Goal: Find contact information: Find contact information

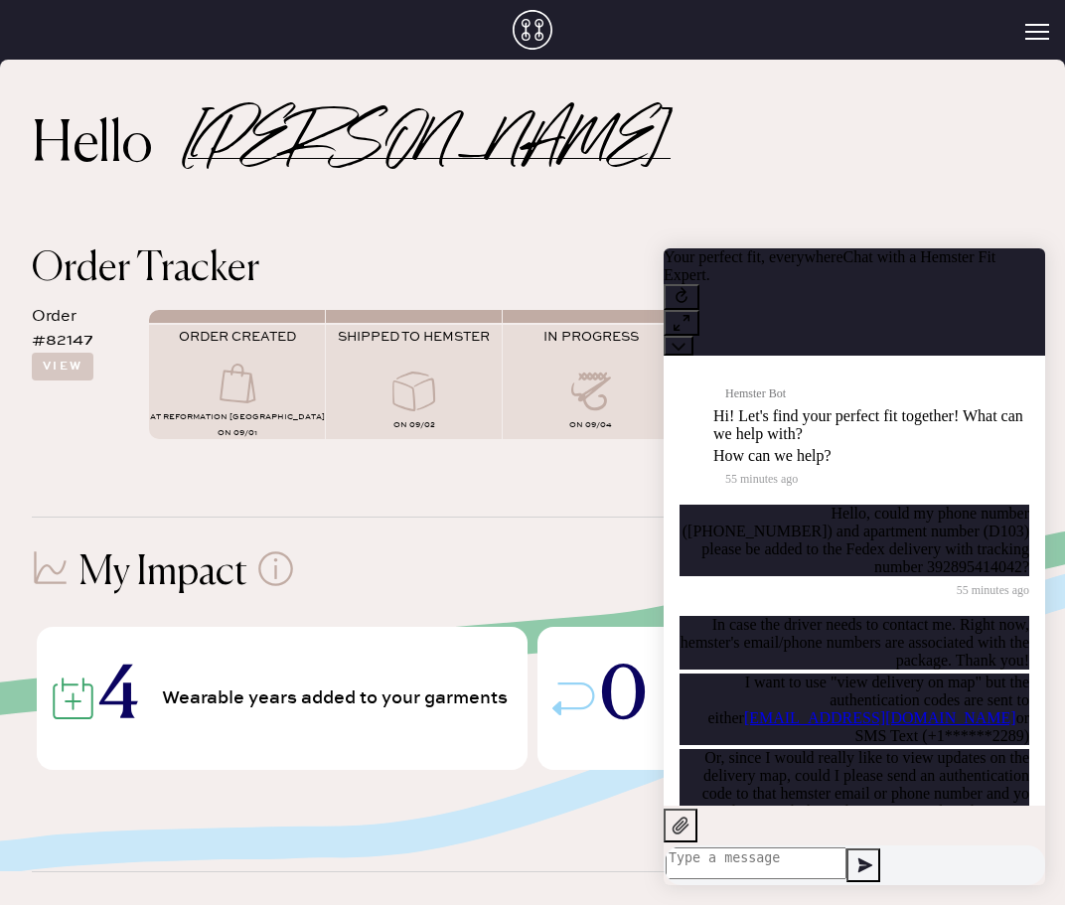
scroll to position [464, 0]
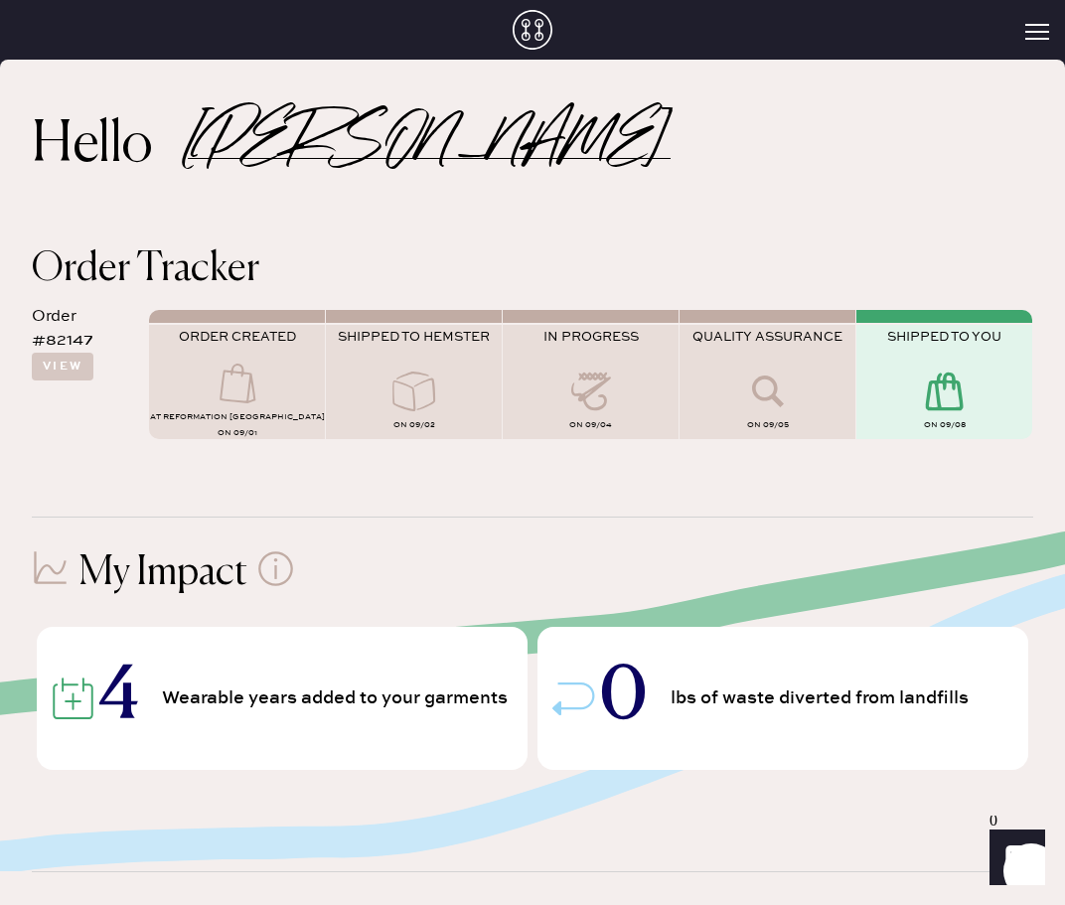
click at [1033, 863] on icon "Launch Front Chat" at bounding box center [1017, 857] width 56 height 56
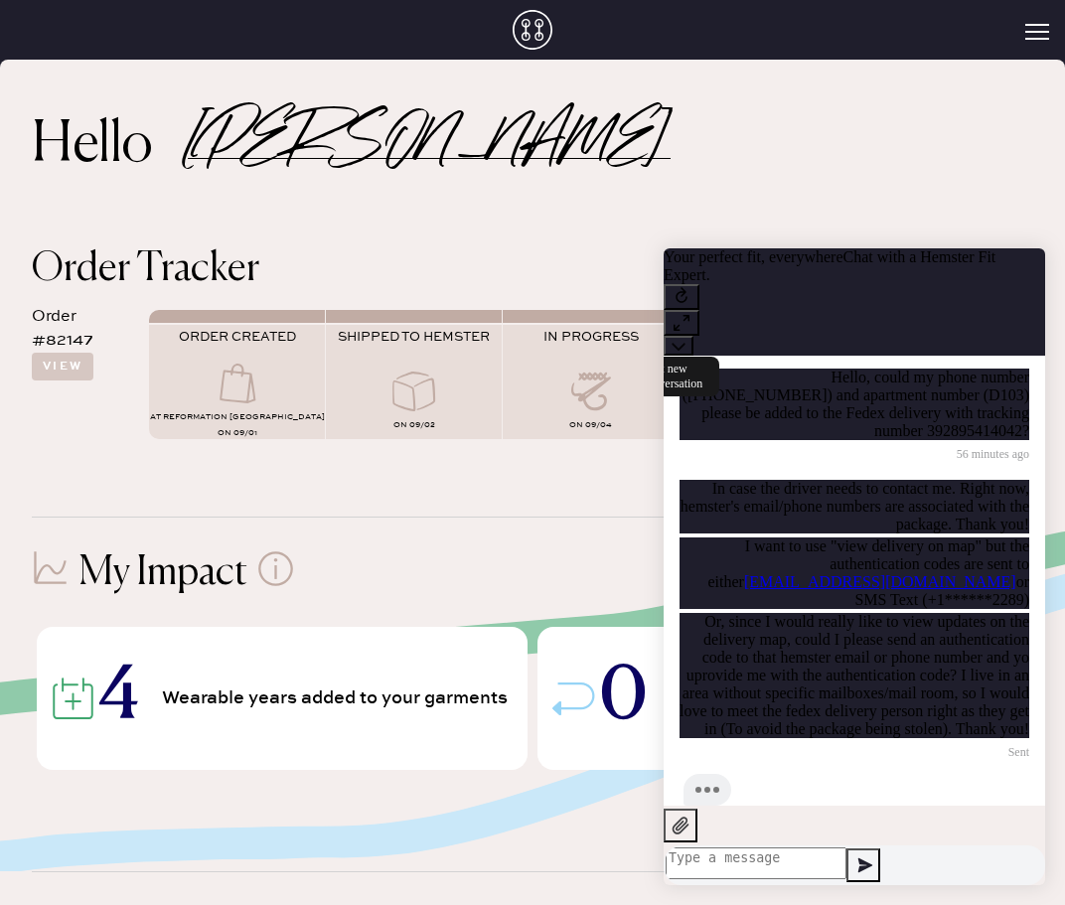
click at [687, 287] on icon at bounding box center [681, 295] width 12 height 16
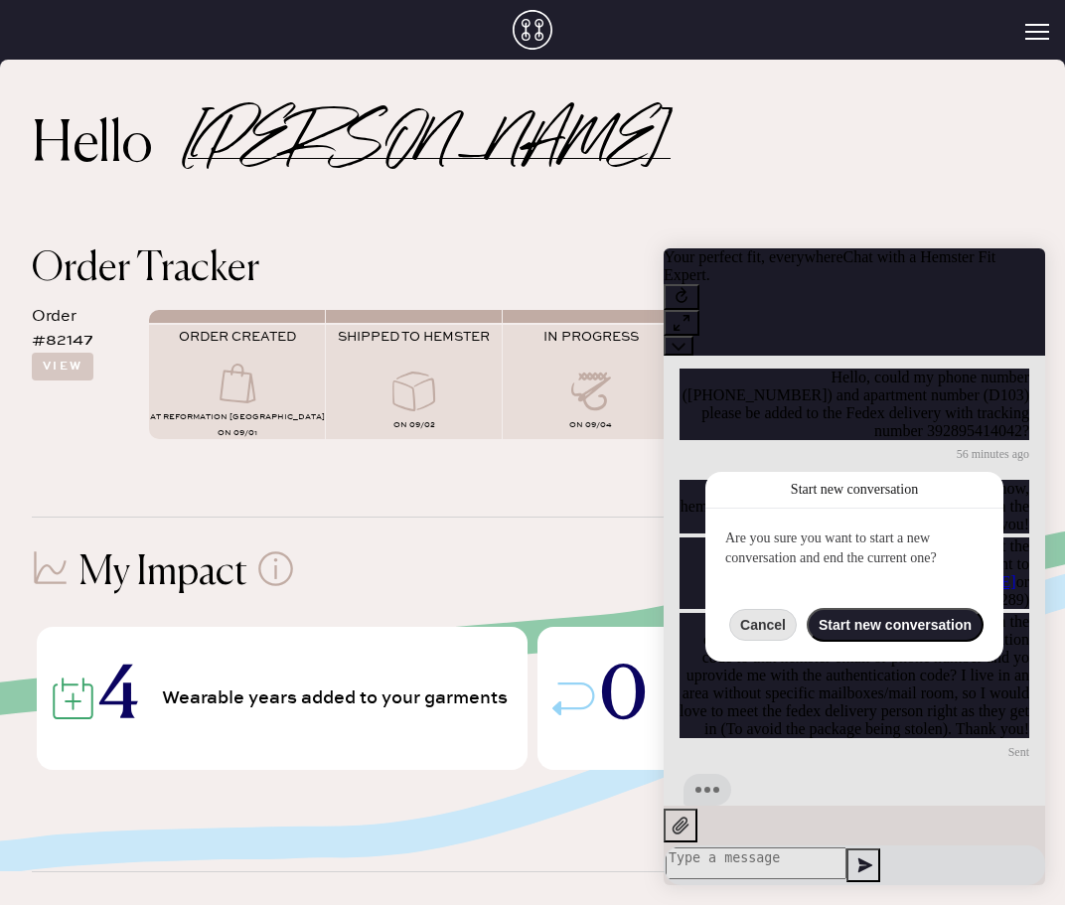
click at [765, 635] on button "Cancel" at bounding box center [763, 625] width 68 height 32
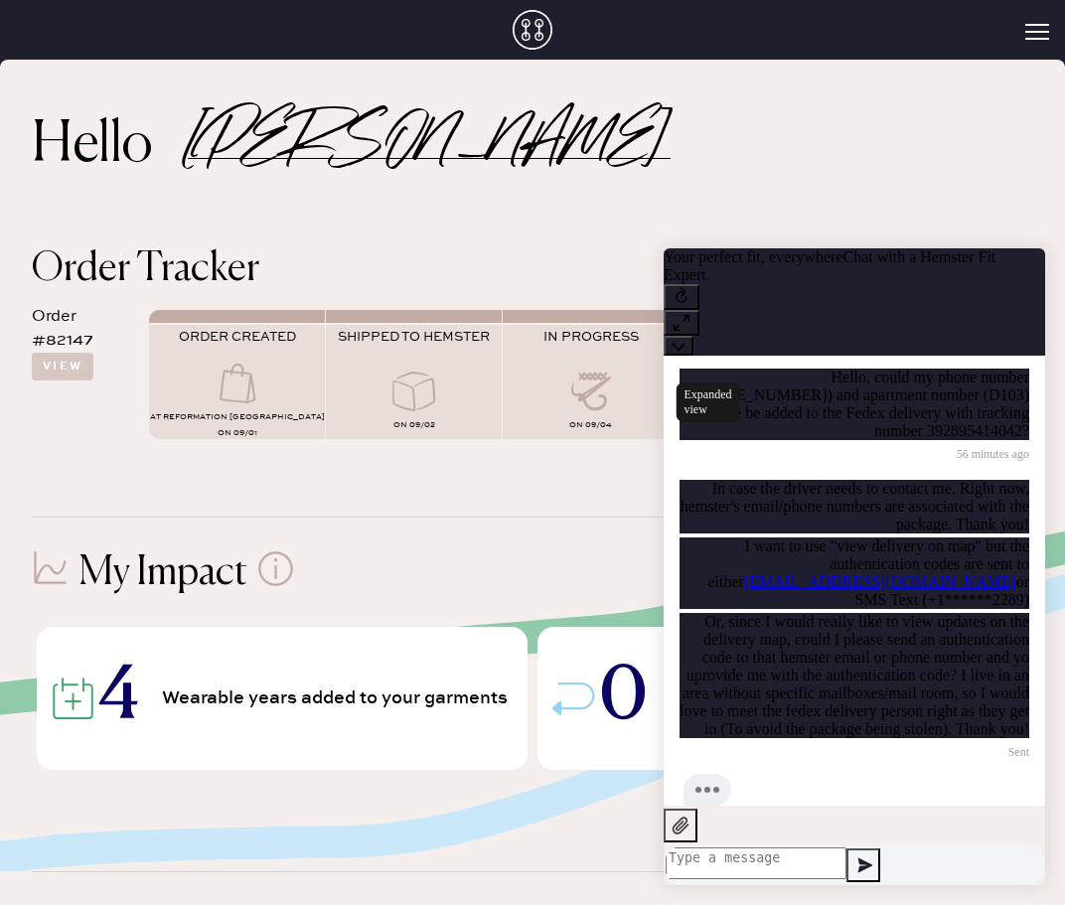
click at [691, 313] on icon at bounding box center [681, 323] width 20 height 20
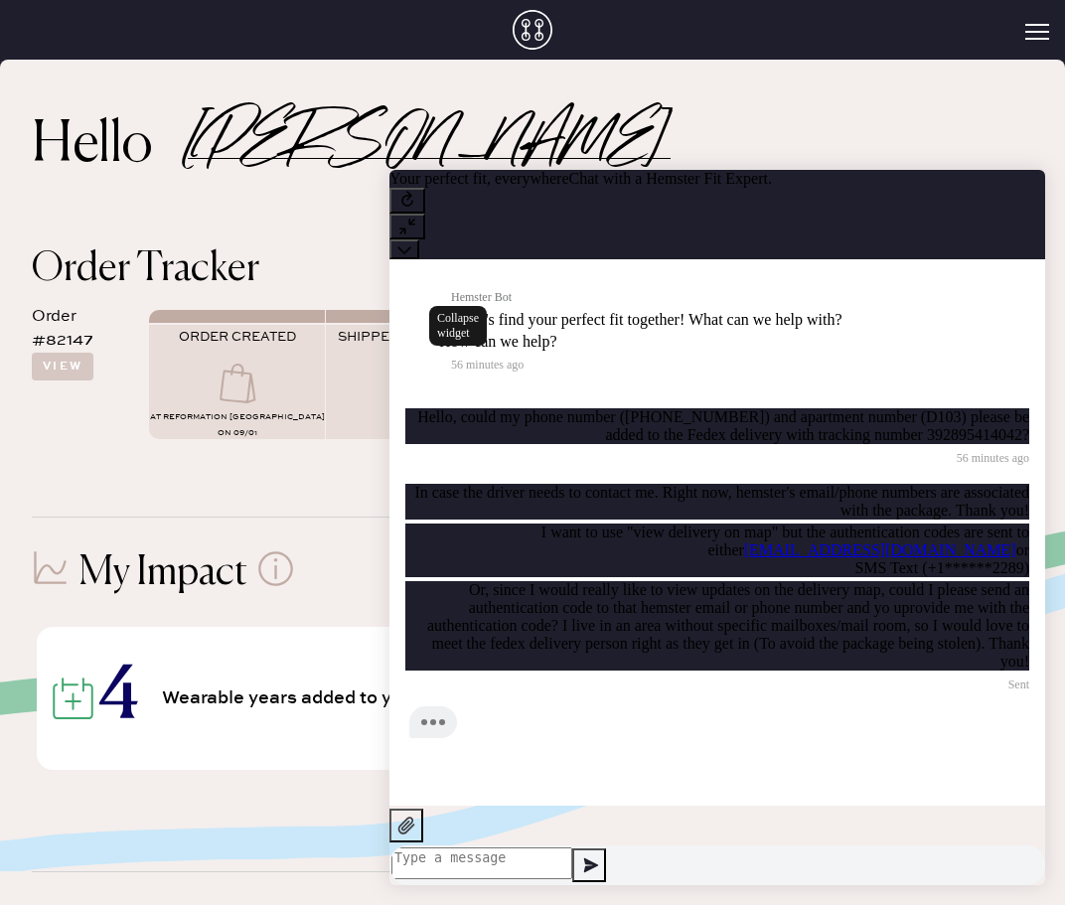
click at [419, 239] on button at bounding box center [404, 249] width 30 height 20
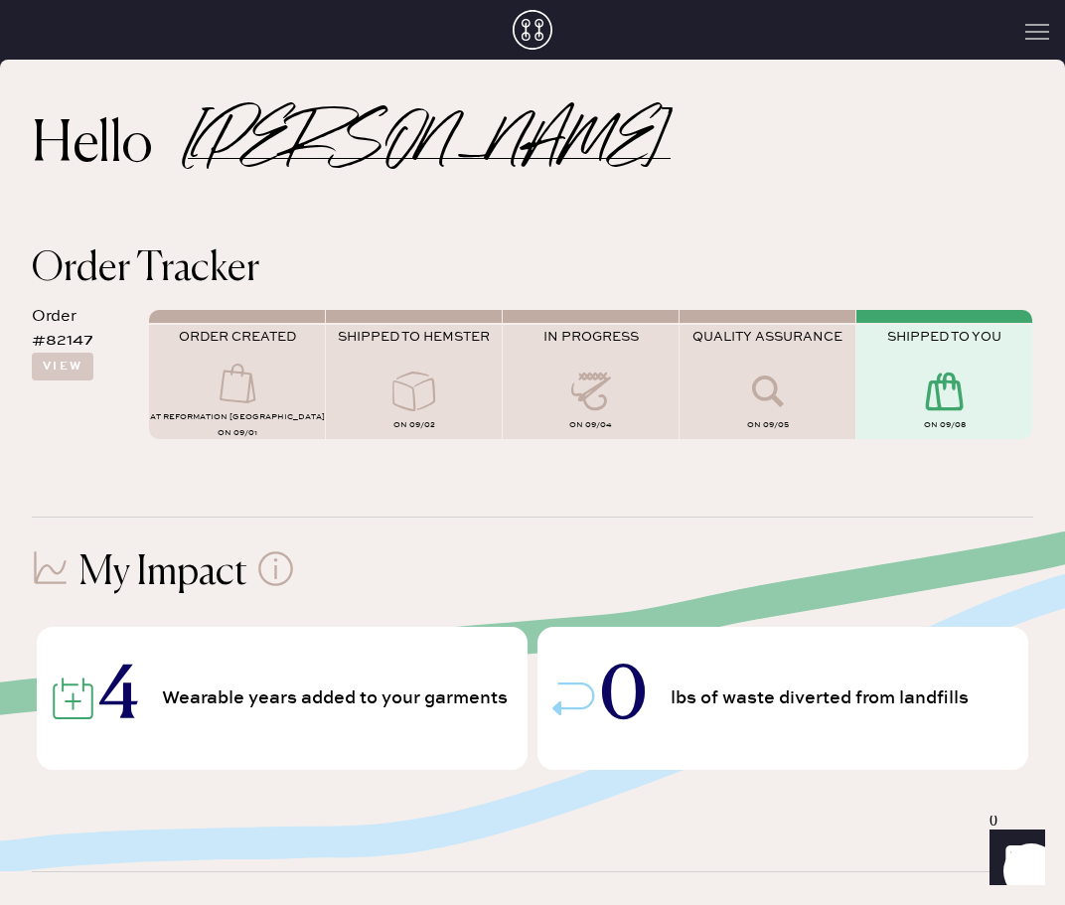
click at [1031, 37] on button "Open Menu" at bounding box center [1037, 33] width 24 height 18
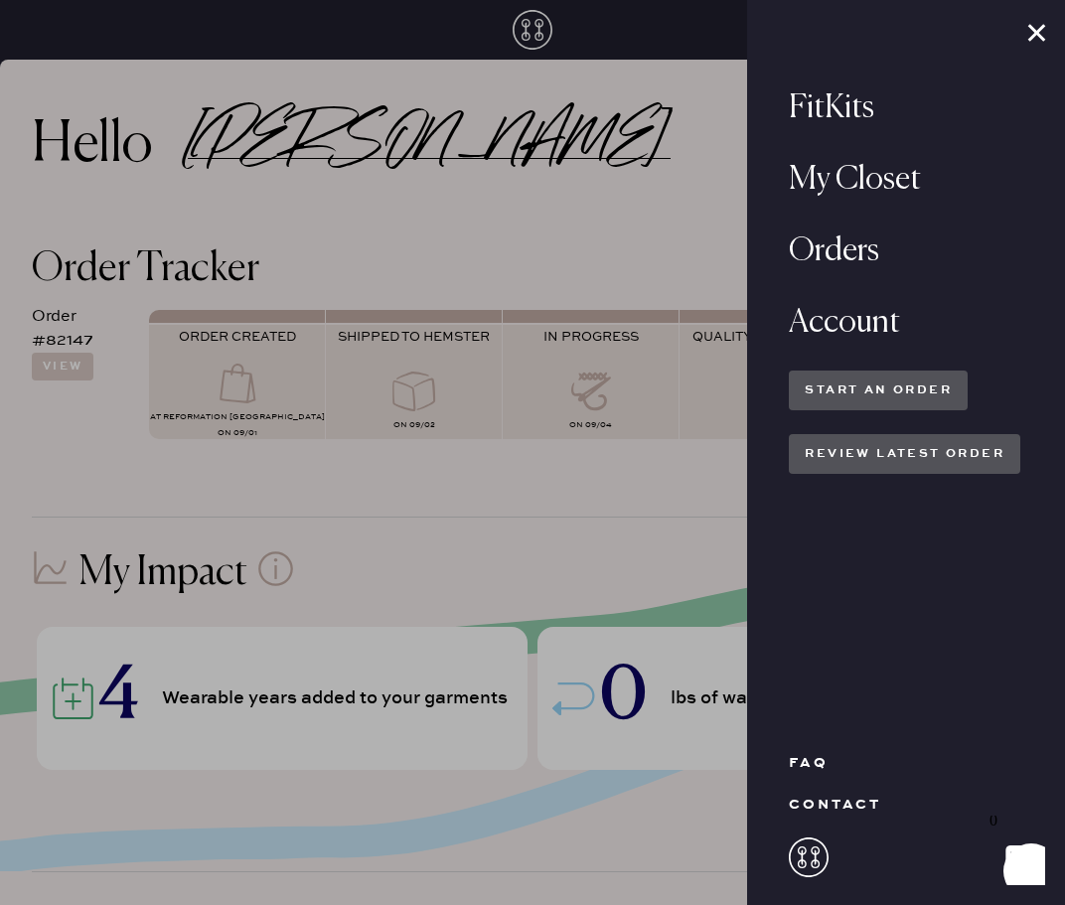
click at [823, 804] on div "contact" at bounding box center [835, 804] width 92 height 18
